Goal: Task Accomplishment & Management: Manage account settings

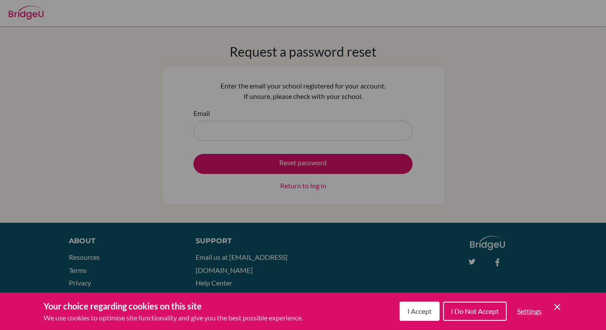
click at [425, 84] on div "Cookie Preferences" at bounding box center [303, 165] width 606 height 330
click at [264, 75] on div "Cookie Preferences" at bounding box center [303, 165] width 606 height 330
click at [305, 129] on div "Cookie Preferences" at bounding box center [303, 165] width 606 height 330
click at [425, 311] on span "I Accept" at bounding box center [419, 311] width 24 height 8
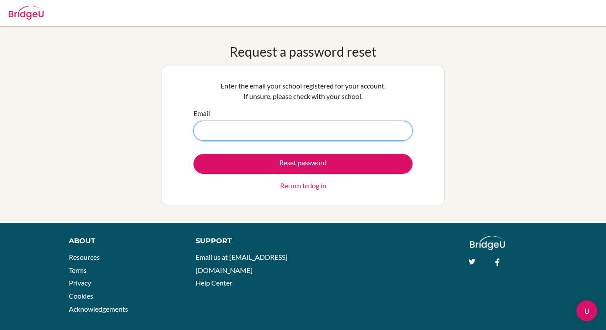
click at [275, 125] on input "Email" at bounding box center [302, 131] width 219 height 20
type input "[EMAIL_ADDRESS][DOMAIN_NAME]"
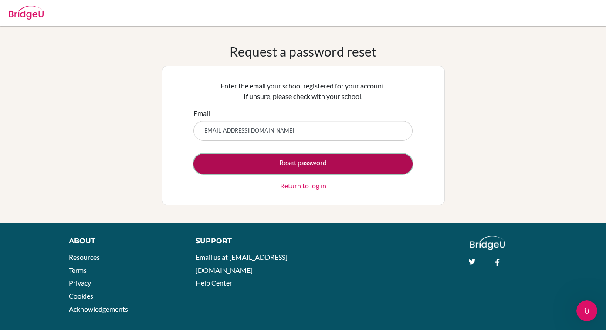
click at [266, 158] on button "Reset password" at bounding box center [302, 164] width 219 height 20
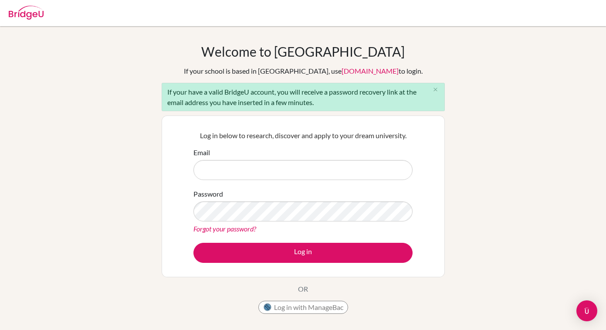
click at [236, 170] on input "Email" at bounding box center [302, 170] width 219 height 20
type input "[EMAIL_ADDRESS][DOMAIN_NAME]"
click at [234, 229] on link "Forgot your password?" at bounding box center [224, 228] width 63 height 8
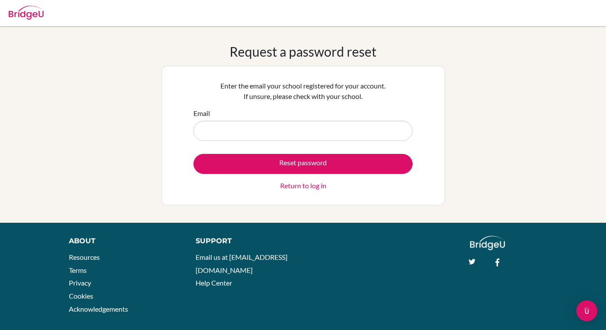
click at [294, 128] on input "Email" at bounding box center [302, 131] width 219 height 20
type input "yinmyat.h2027@asbsk.ac.th"
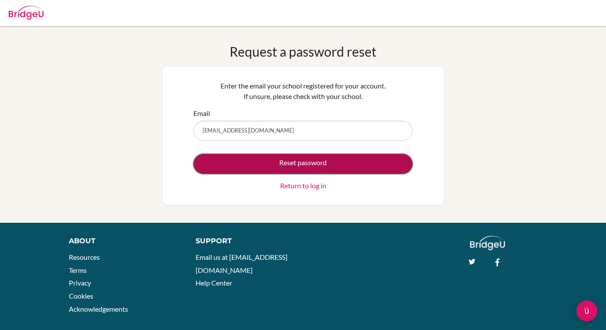
click at [246, 165] on button "Reset password" at bounding box center [302, 164] width 219 height 20
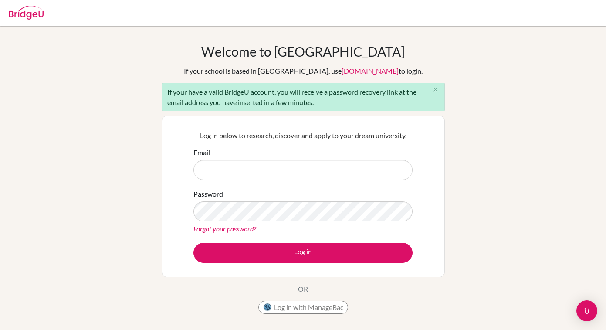
click at [246, 173] on input "Email" at bounding box center [302, 170] width 219 height 20
type input "[EMAIL_ADDRESS][DOMAIN_NAME]"
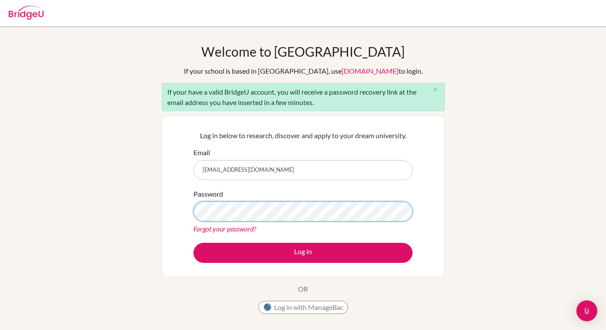
click at [193, 243] on button "Log in" at bounding box center [302, 253] width 219 height 20
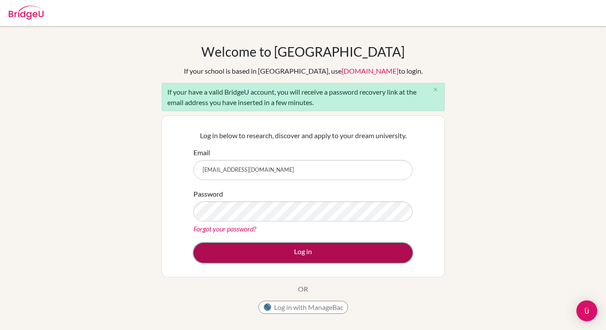
click at [226, 248] on button "Log in" at bounding box center [302, 253] width 219 height 20
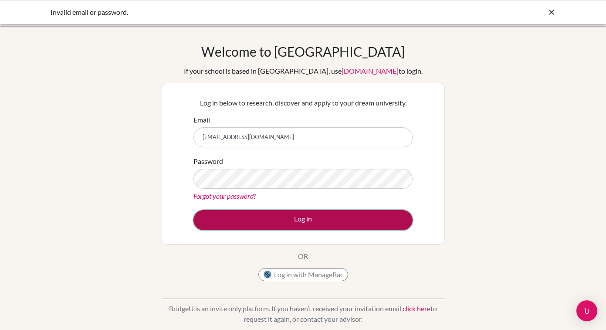
click at [269, 217] on button "Log in" at bounding box center [302, 220] width 219 height 20
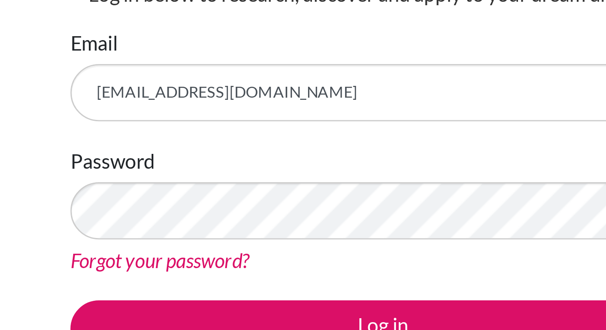
click at [311, 119] on div "Email yinmyat.h2027@asbsk.ac.th" at bounding box center [302, 131] width 219 height 33
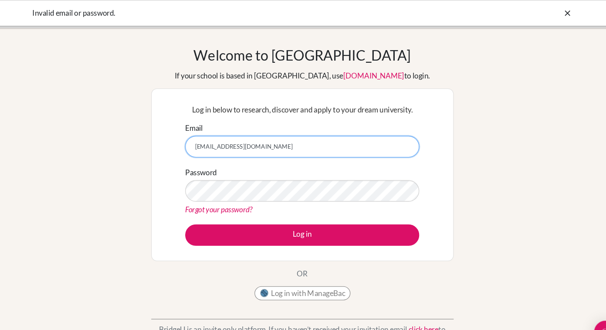
click at [231, 142] on input "yinmyat.h2027@asbsk.ac.th" at bounding box center [302, 137] width 219 height 20
click at [250, 129] on input "yinmyat.h2027@asbsk.ac.th" at bounding box center [302, 137] width 219 height 20
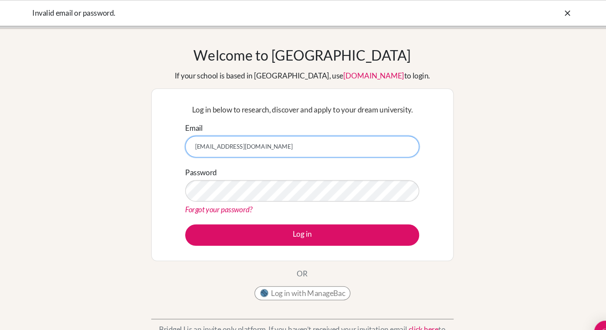
click at [250, 129] on input "yinmyat.h2027@asbsk.ac.th" at bounding box center [302, 137] width 219 height 20
click at [253, 136] on input "yinmyat.h2027@asbsk.ac.th" at bounding box center [302, 137] width 219 height 20
type input "yinmyat072909@gmail.com"
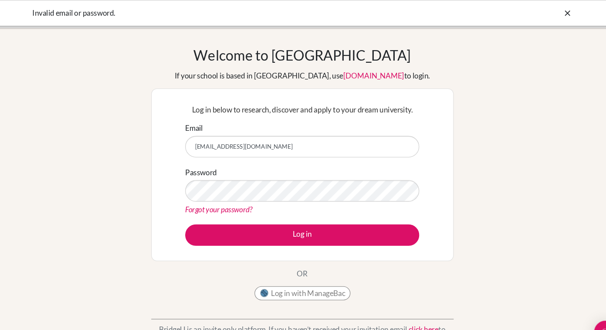
click at [259, 195] on div "Forgot your password?" at bounding box center [302, 196] width 219 height 10
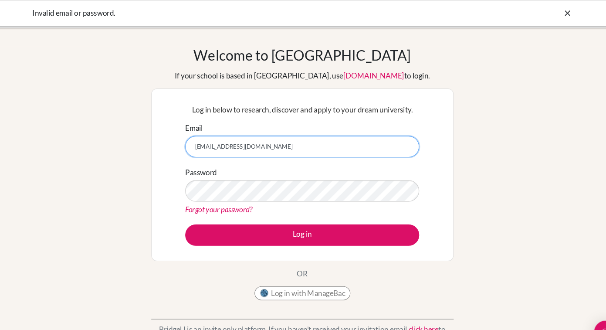
click at [250, 131] on input "yinmyat072909@gmail.com" at bounding box center [302, 137] width 219 height 20
click at [258, 139] on input "Email" at bounding box center [302, 137] width 219 height 20
type input "yinmyat.h2027@asbsk.ac.th"
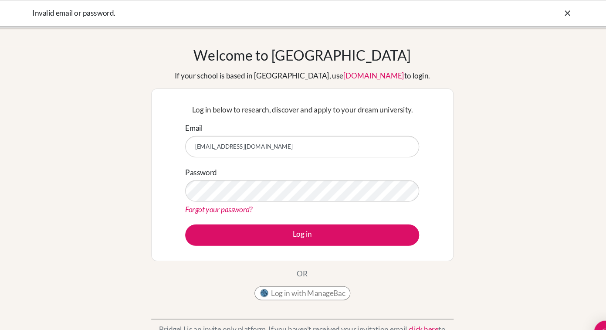
click at [227, 196] on link "Forgot your password?" at bounding box center [224, 196] width 63 height 8
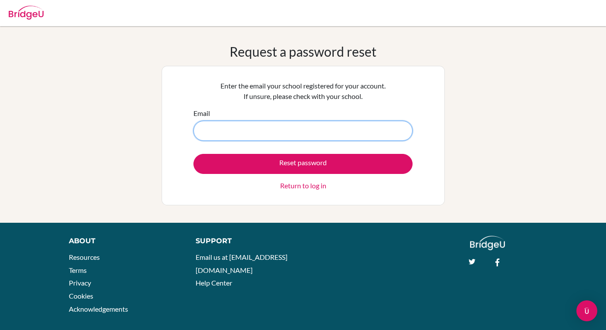
click at [344, 139] on input "Email" at bounding box center [302, 131] width 219 height 20
type input "[EMAIL_ADDRESS][DOMAIN_NAME]"
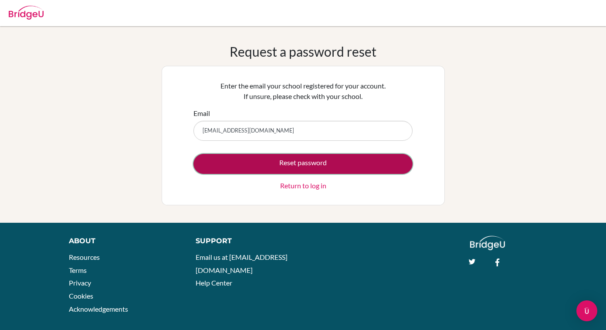
click at [287, 160] on button "Reset password" at bounding box center [302, 164] width 219 height 20
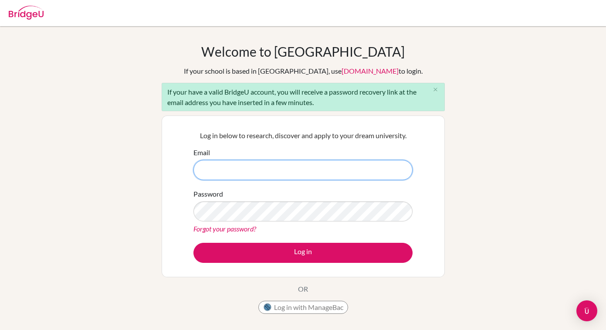
click at [215, 167] on input "Email" at bounding box center [302, 170] width 219 height 20
click at [405, 108] on div "If your have a valid BridgeU account, you will receive a password recovery link…" at bounding box center [303, 97] width 283 height 28
